Goal: Find specific page/section: Find specific page/section

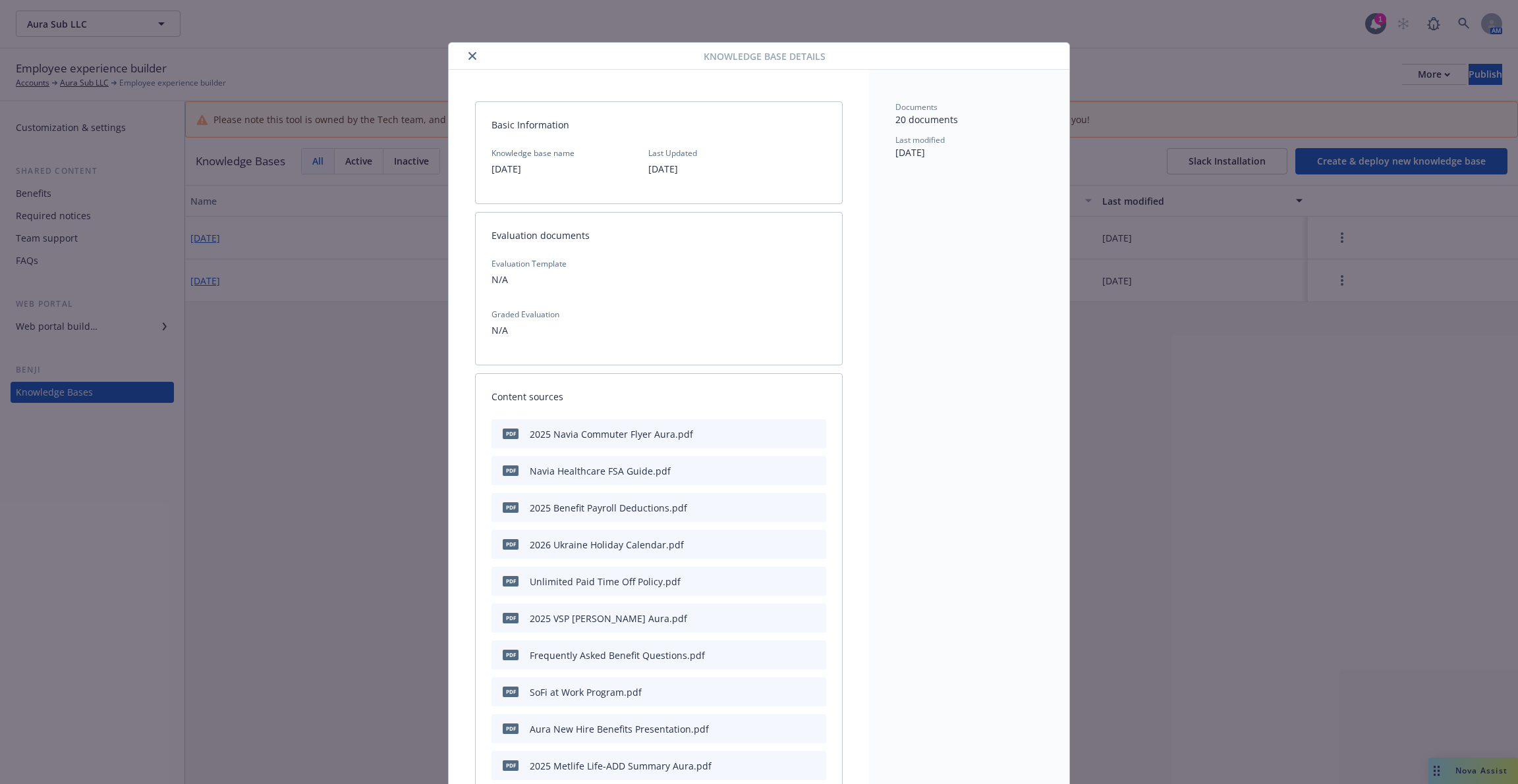
click at [466, 54] on button "close" at bounding box center [472, 56] width 16 height 16
